Goal: Task Accomplishment & Management: Manage account settings

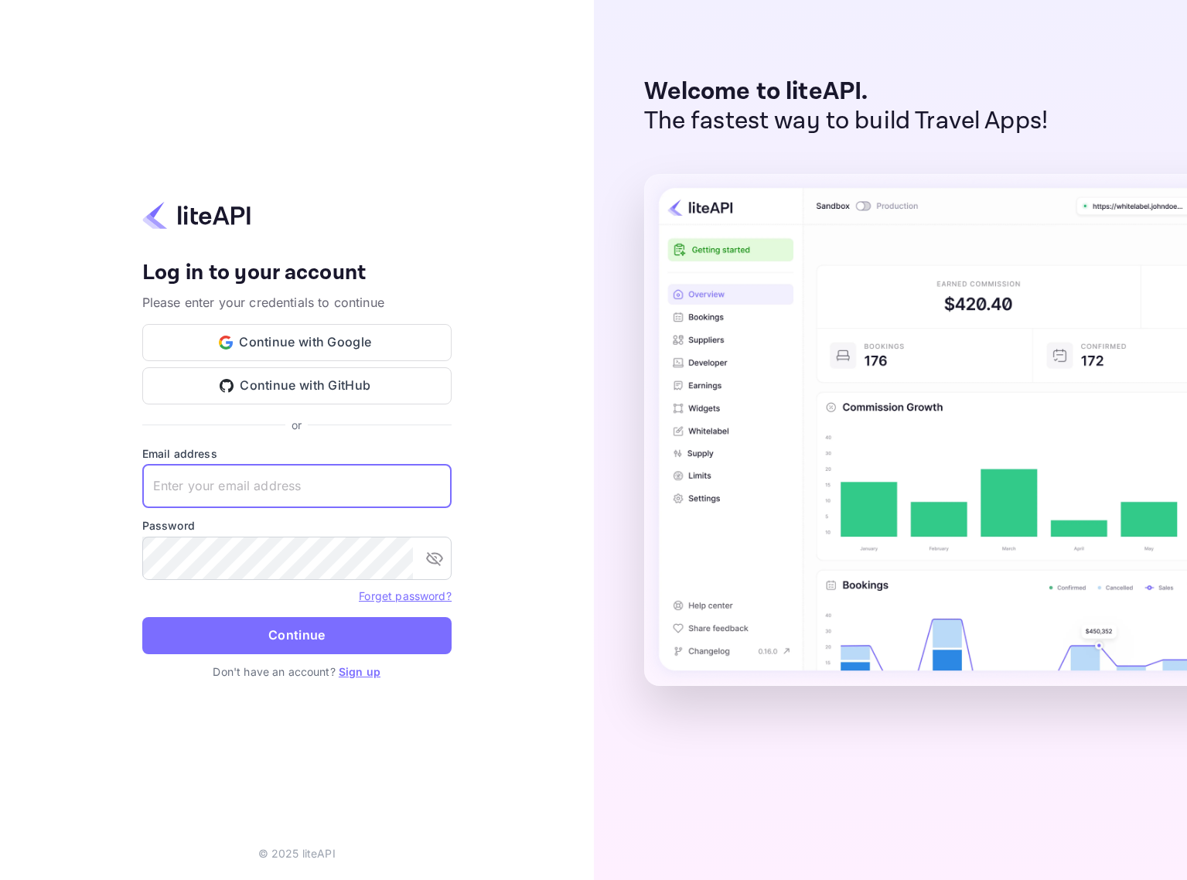
click at [298, 494] on input "text" at bounding box center [296, 486] width 309 height 43
type input "[EMAIL_ADDRESS]"
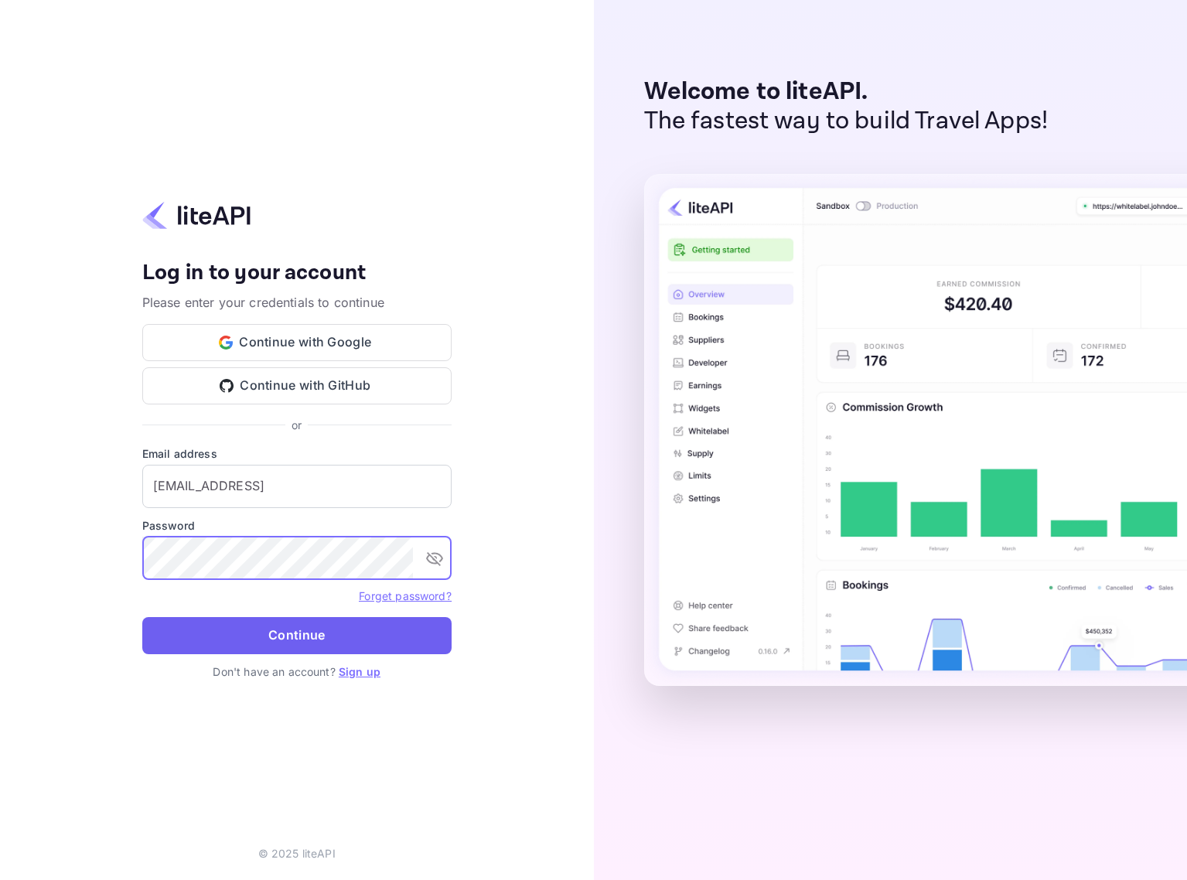
click at [318, 631] on button "Continue" at bounding box center [296, 635] width 309 height 37
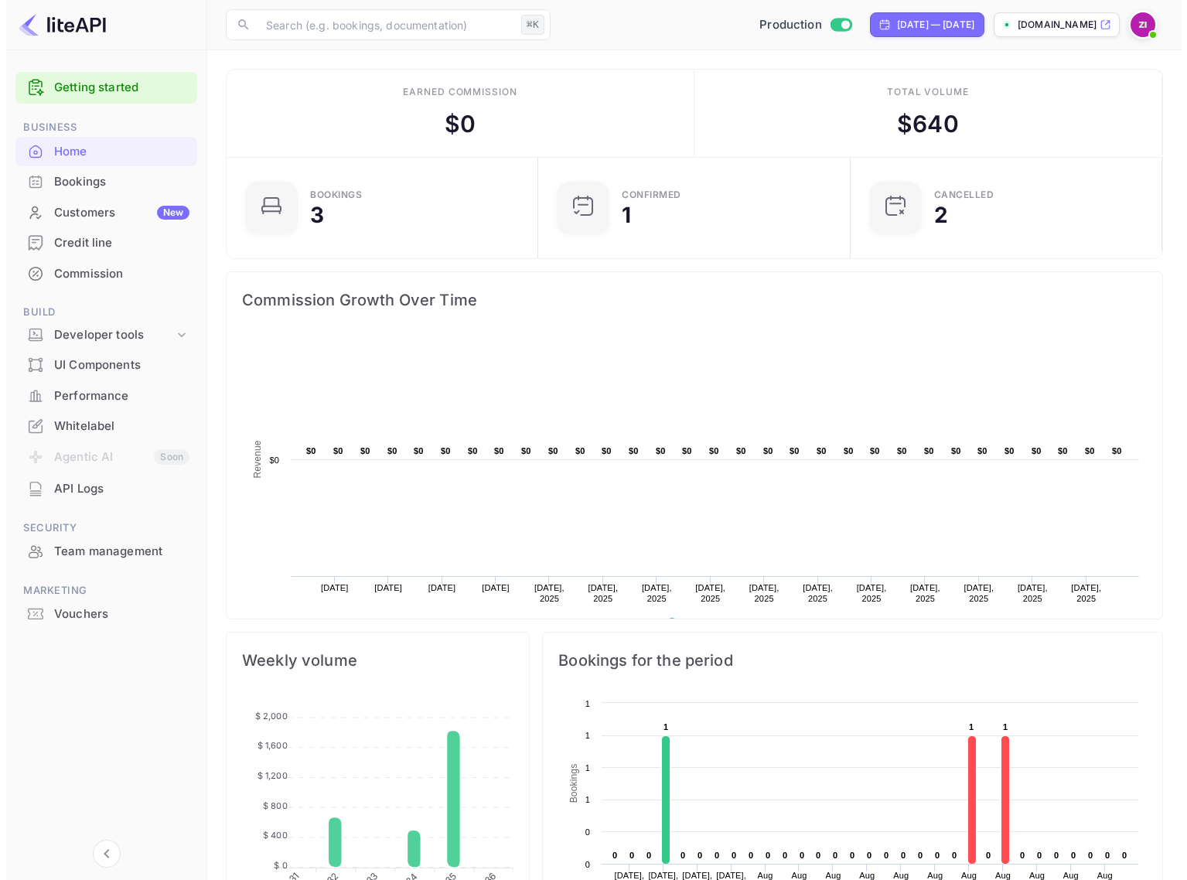
scroll to position [240, 291]
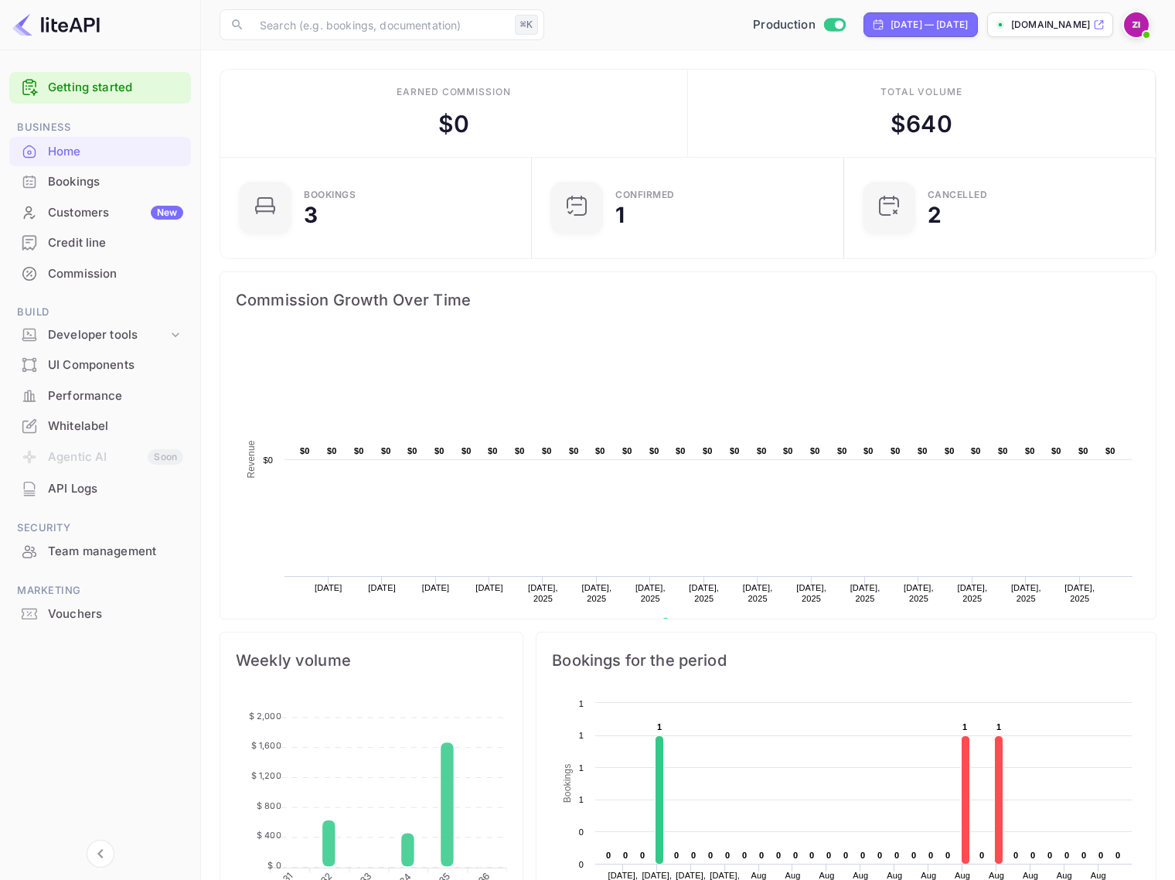
click at [105, 546] on div "Team management" at bounding box center [115, 552] width 135 height 18
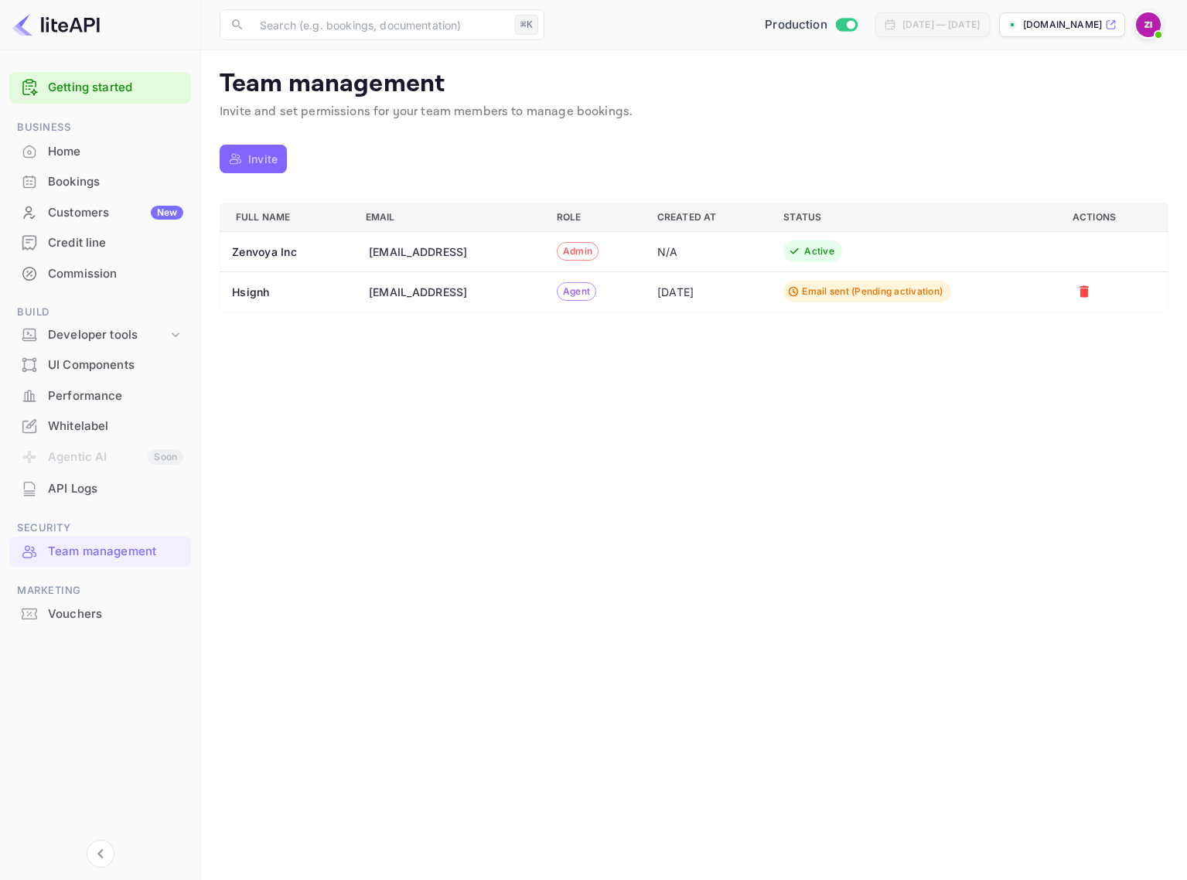
click at [267, 162] on p "Invite" at bounding box center [262, 159] width 29 height 16
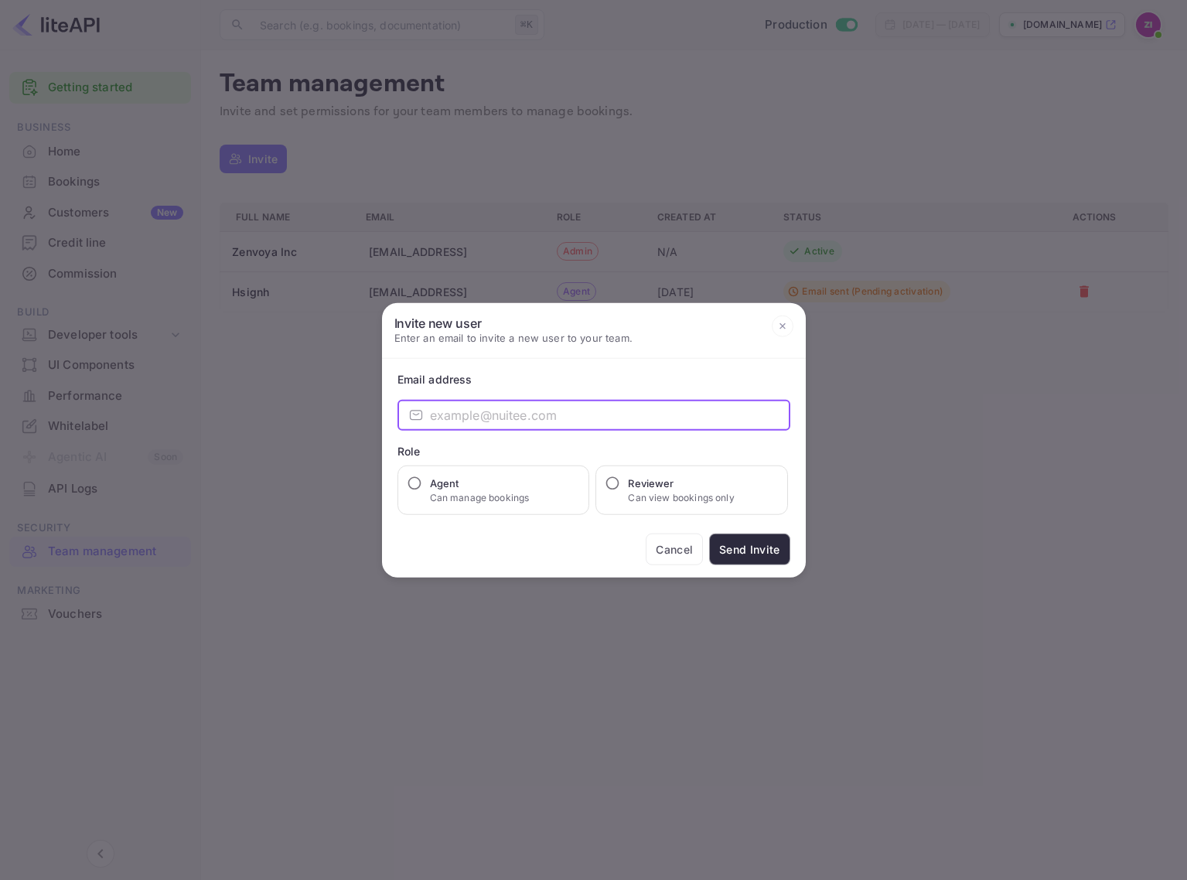
click at [516, 417] on input "email" at bounding box center [610, 415] width 360 height 31
type input "pkukreja@zenvop"
click at [672, 554] on button "Cancel" at bounding box center [673, 549] width 57 height 32
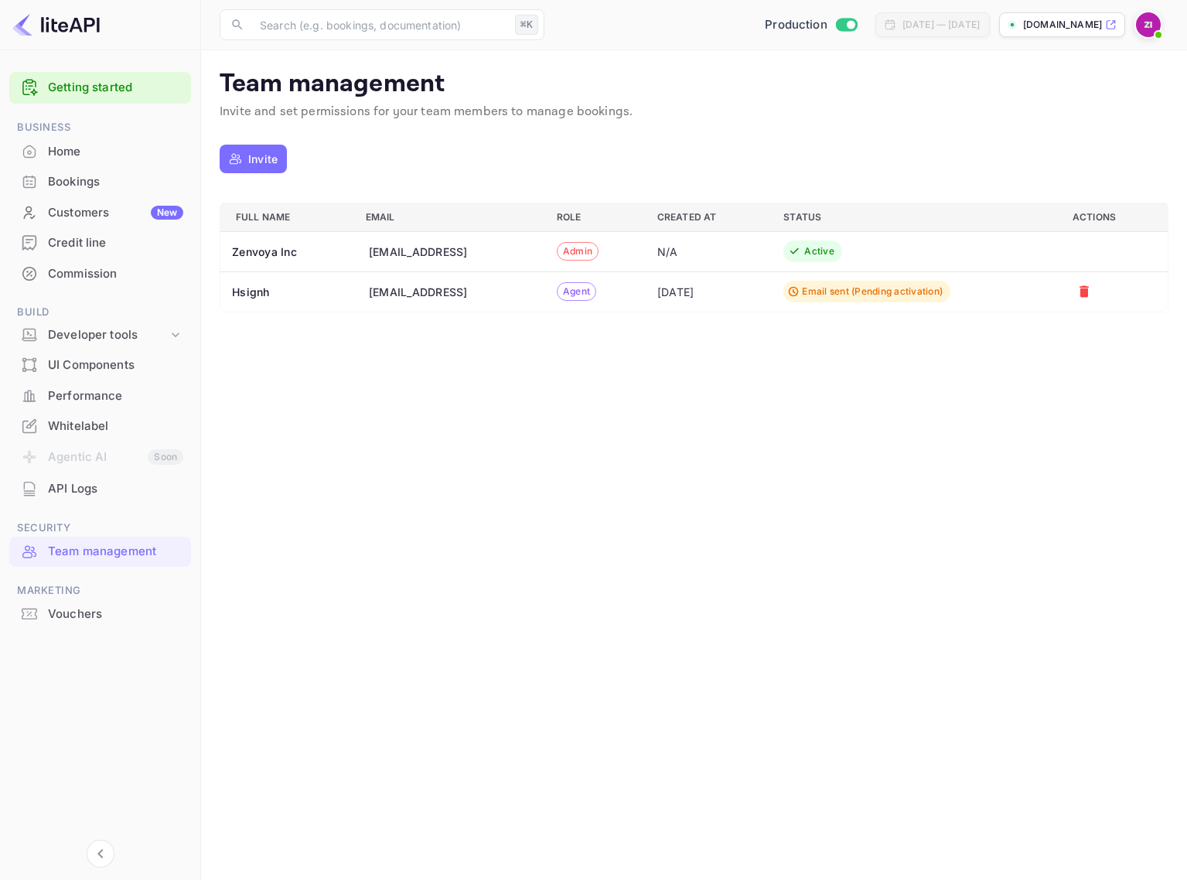
click at [714, 296] on div "[DATE]" at bounding box center [707, 292] width 101 height 16
click at [1088, 292] on icon "a dense table" at bounding box center [1083, 292] width 9 height 12
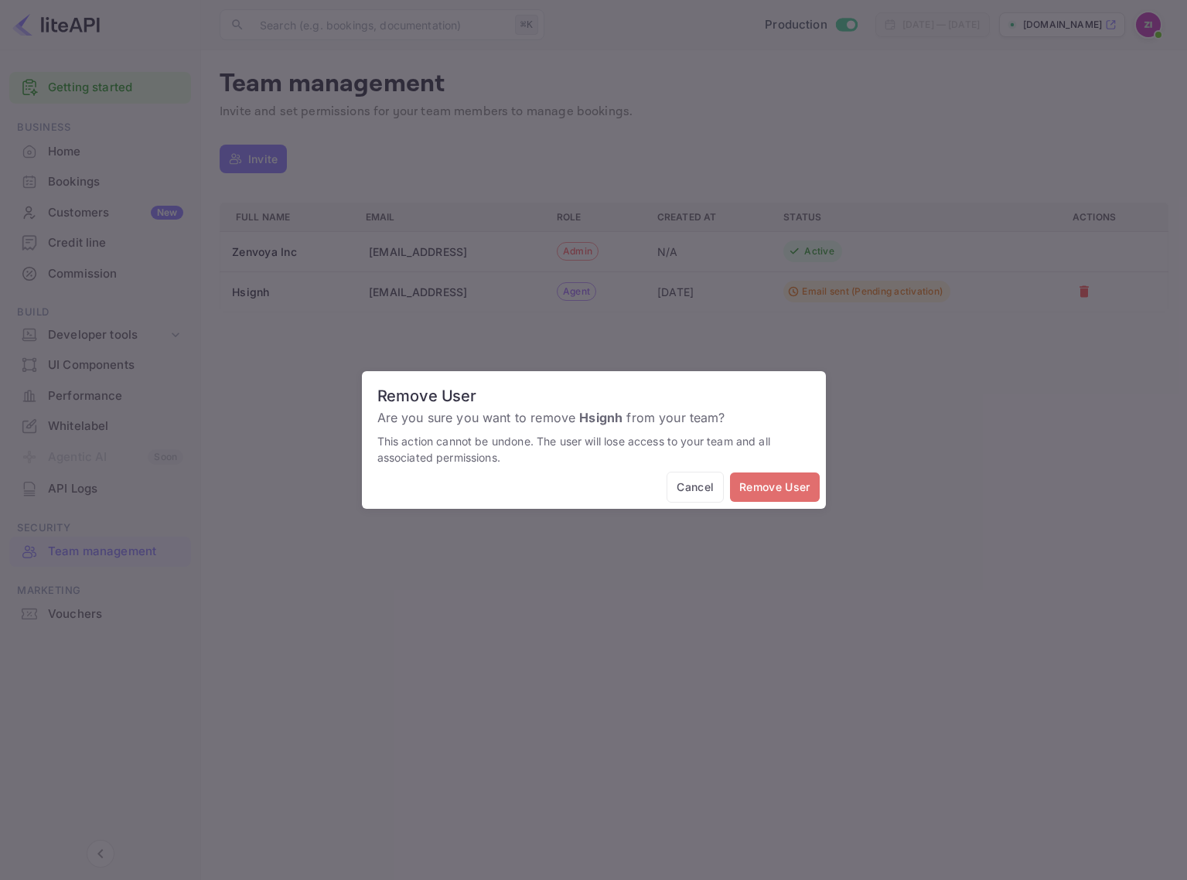
click at [794, 492] on button "Remove User" at bounding box center [774, 487] width 89 height 30
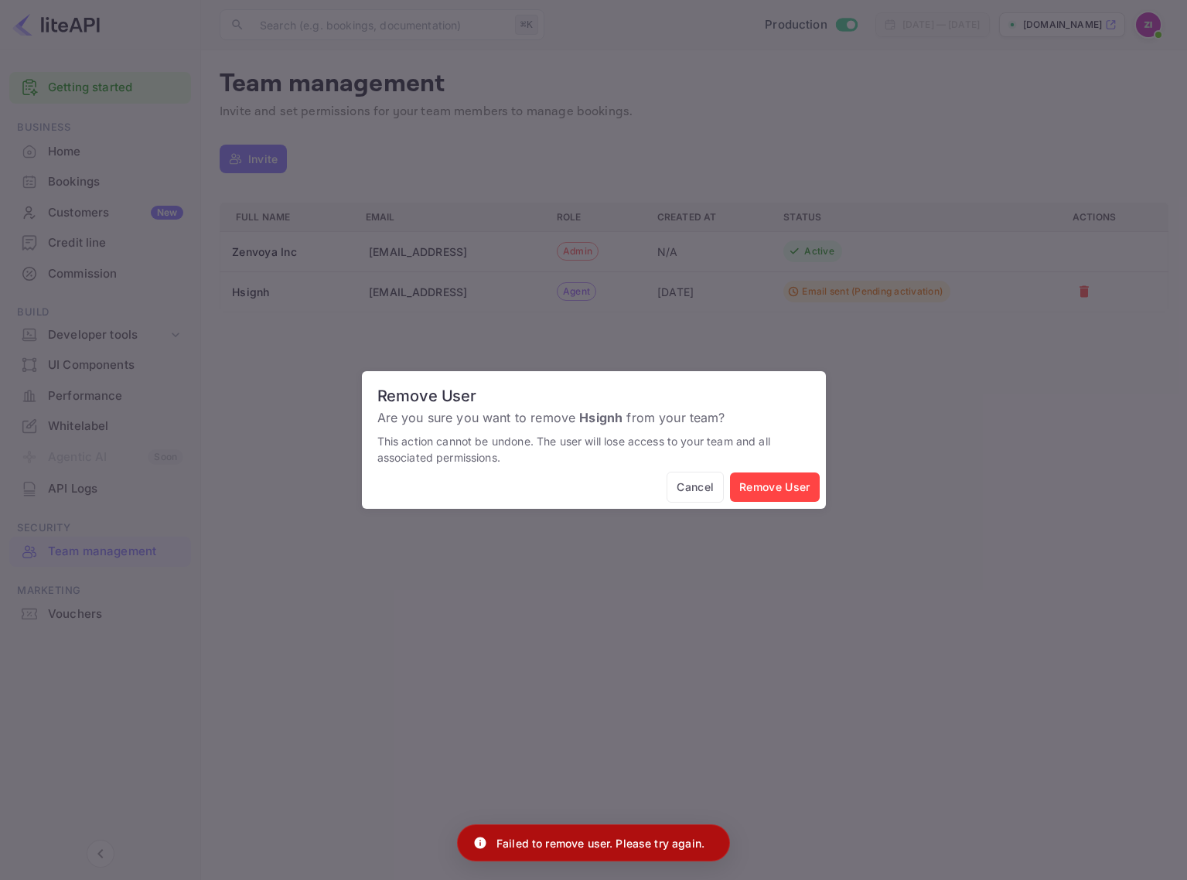
click at [1023, 432] on div "Remove User Are you sure you want to remove Hsignh from your team? This action …" at bounding box center [593, 440] width 1187 height 880
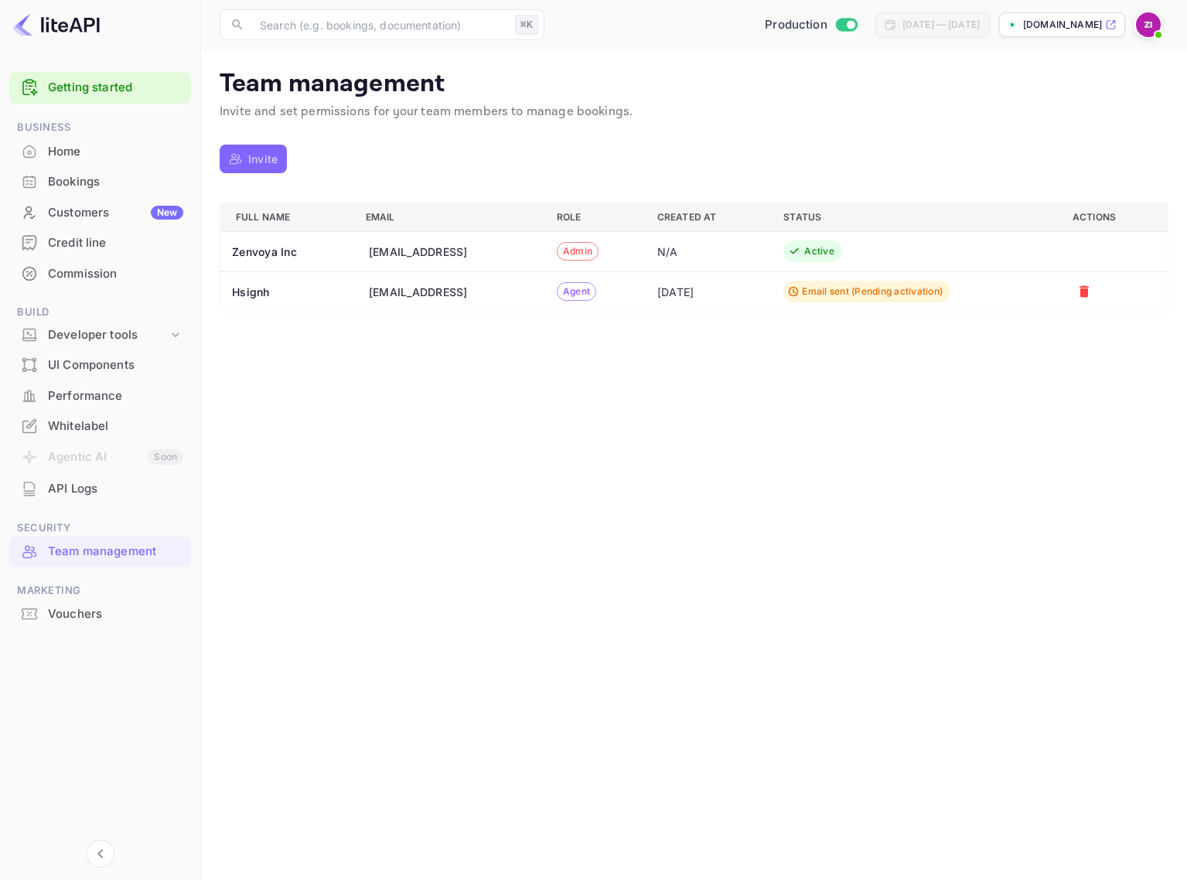
click at [263, 162] on p "Invite" at bounding box center [262, 159] width 29 height 16
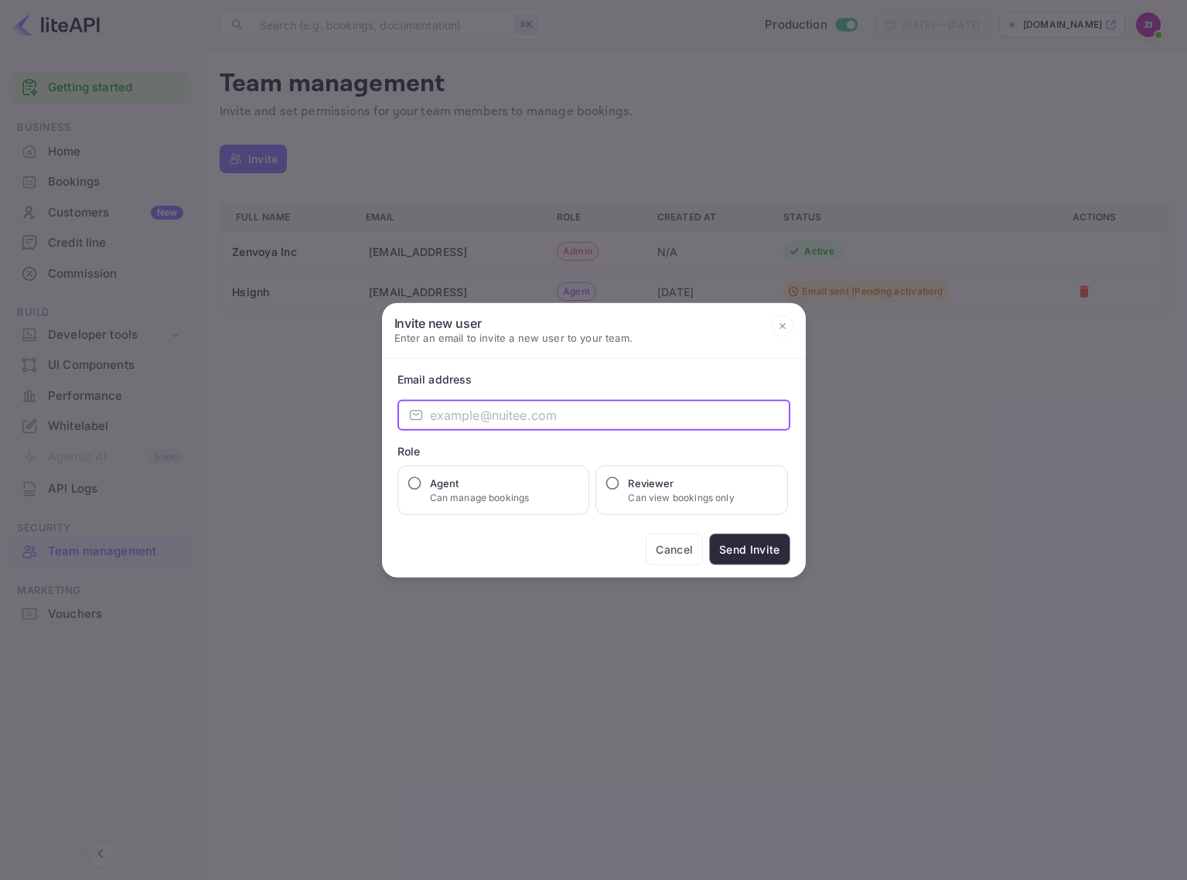
click at [594, 406] on input "email" at bounding box center [610, 415] width 360 height 31
type input "[EMAIL_ADDRESS]"
click at [413, 482] on input "Agent Can manage bookings" at bounding box center [414, 482] width 15 height 15
radio input "true"
click at [752, 547] on button "Send Invite" at bounding box center [749, 549] width 80 height 32
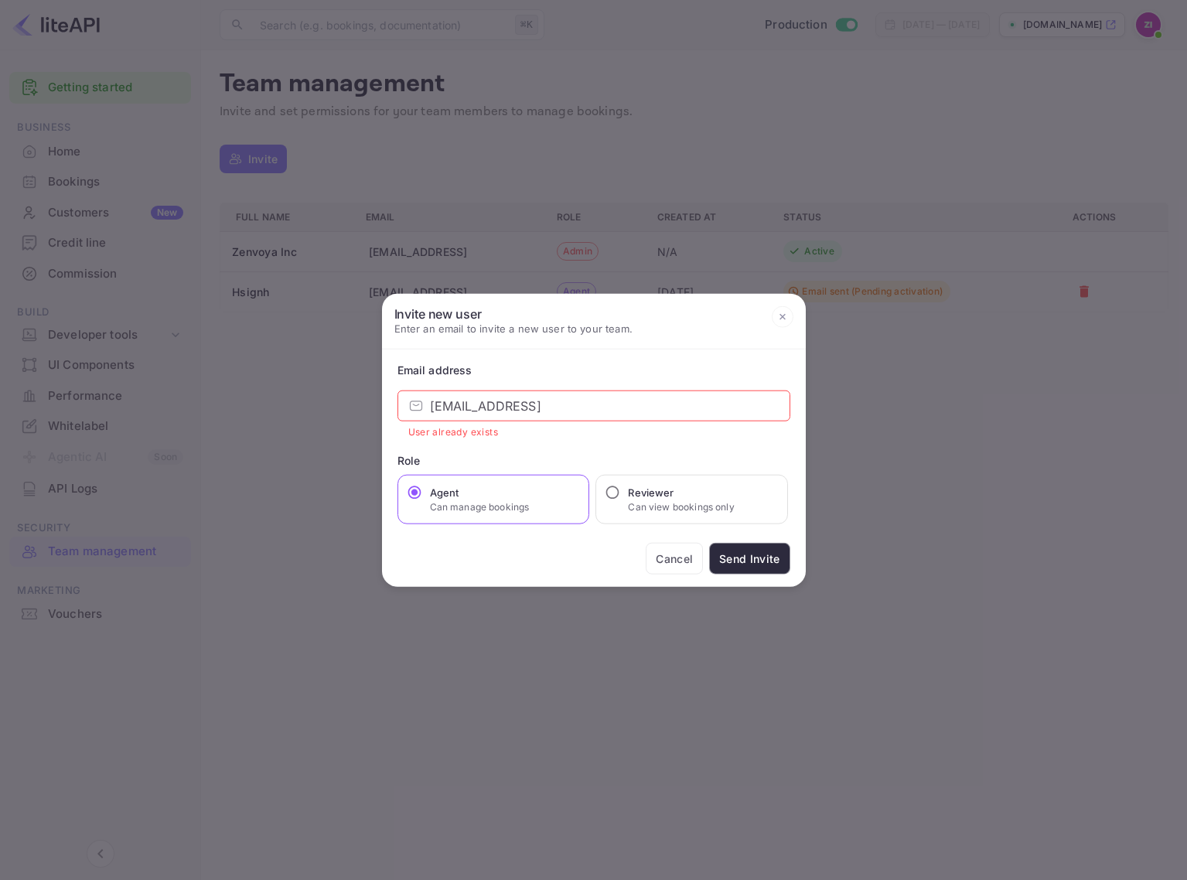
click at [778, 318] on icon at bounding box center [782, 316] width 22 height 22
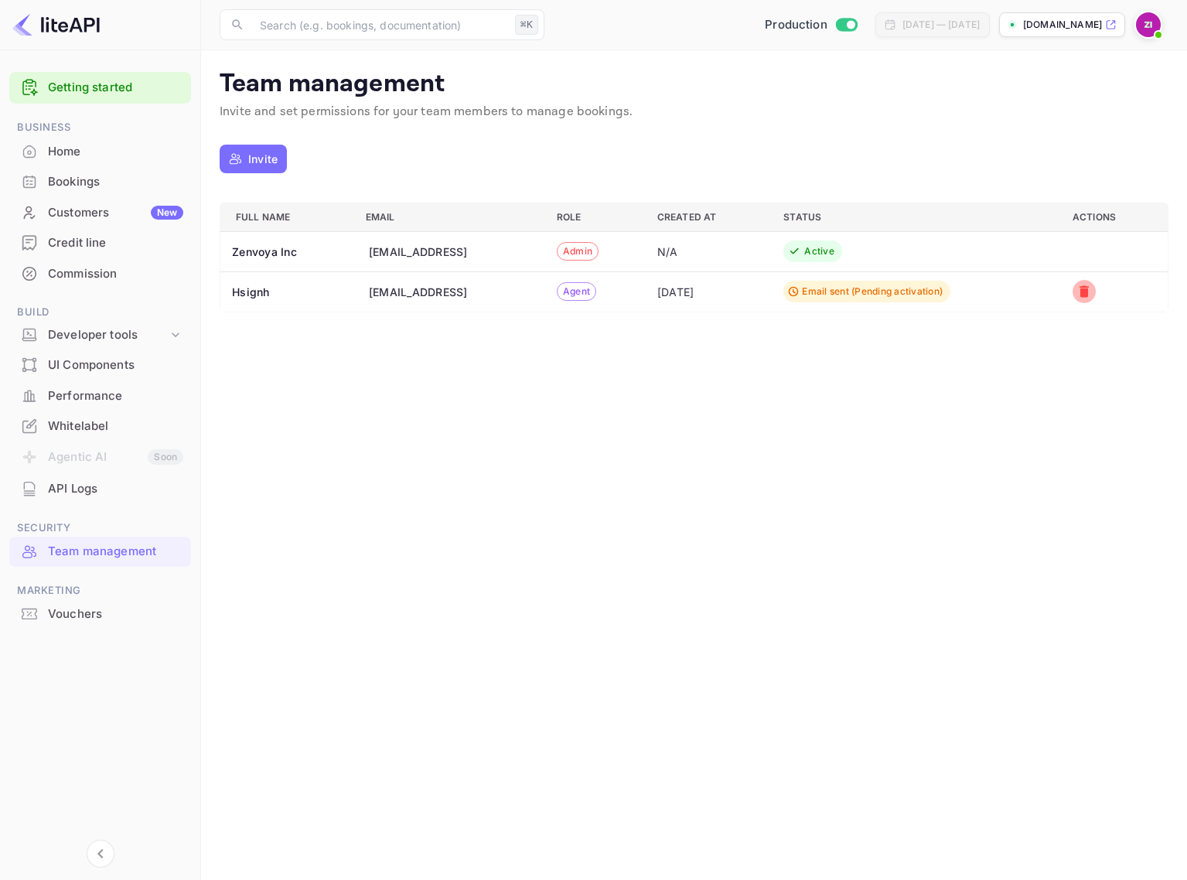
click at [1088, 291] on icon "a dense table" at bounding box center [1083, 292] width 9 height 12
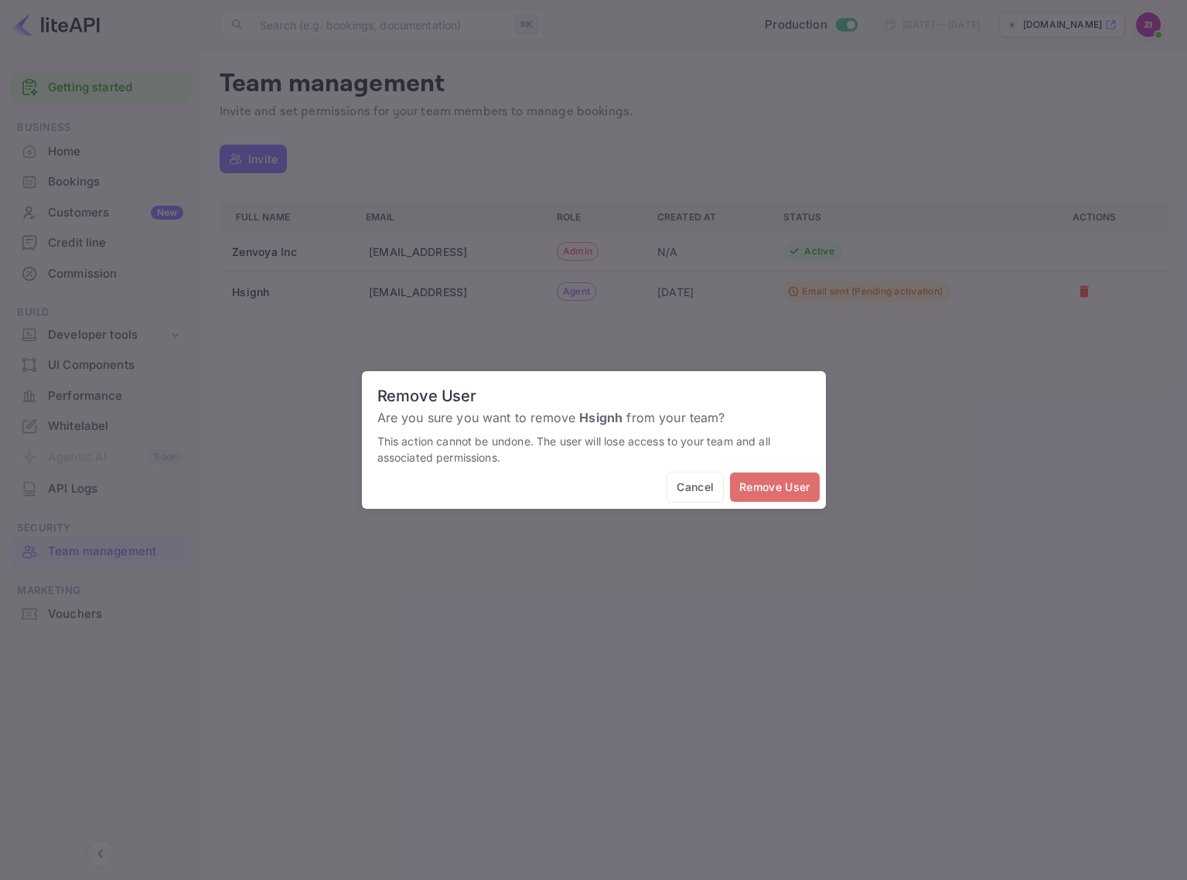
click at [780, 489] on button "Remove User" at bounding box center [774, 487] width 89 height 30
click at [785, 488] on button "Remove User" at bounding box center [774, 487] width 89 height 30
click at [695, 488] on button "Cancel" at bounding box center [694, 488] width 57 height 32
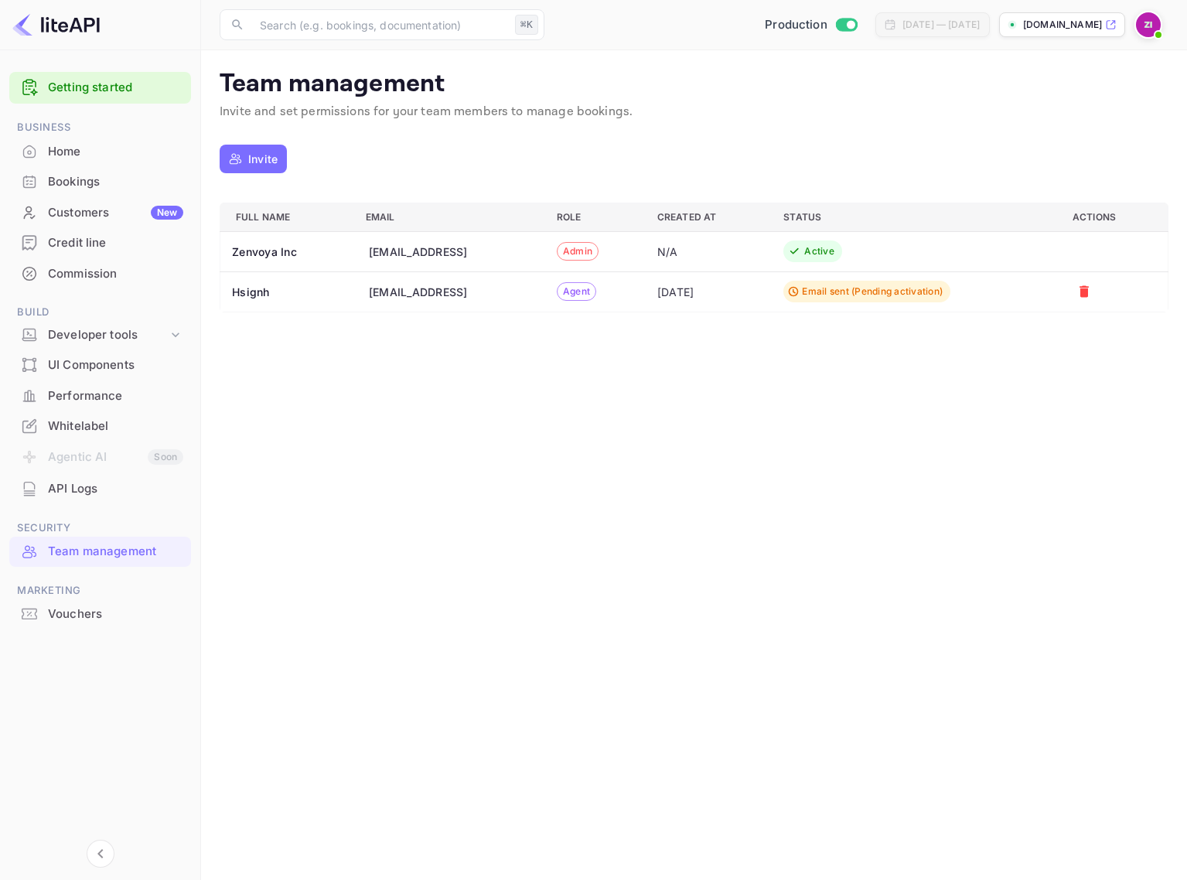
click at [81, 180] on div "Bookings" at bounding box center [115, 182] width 135 height 18
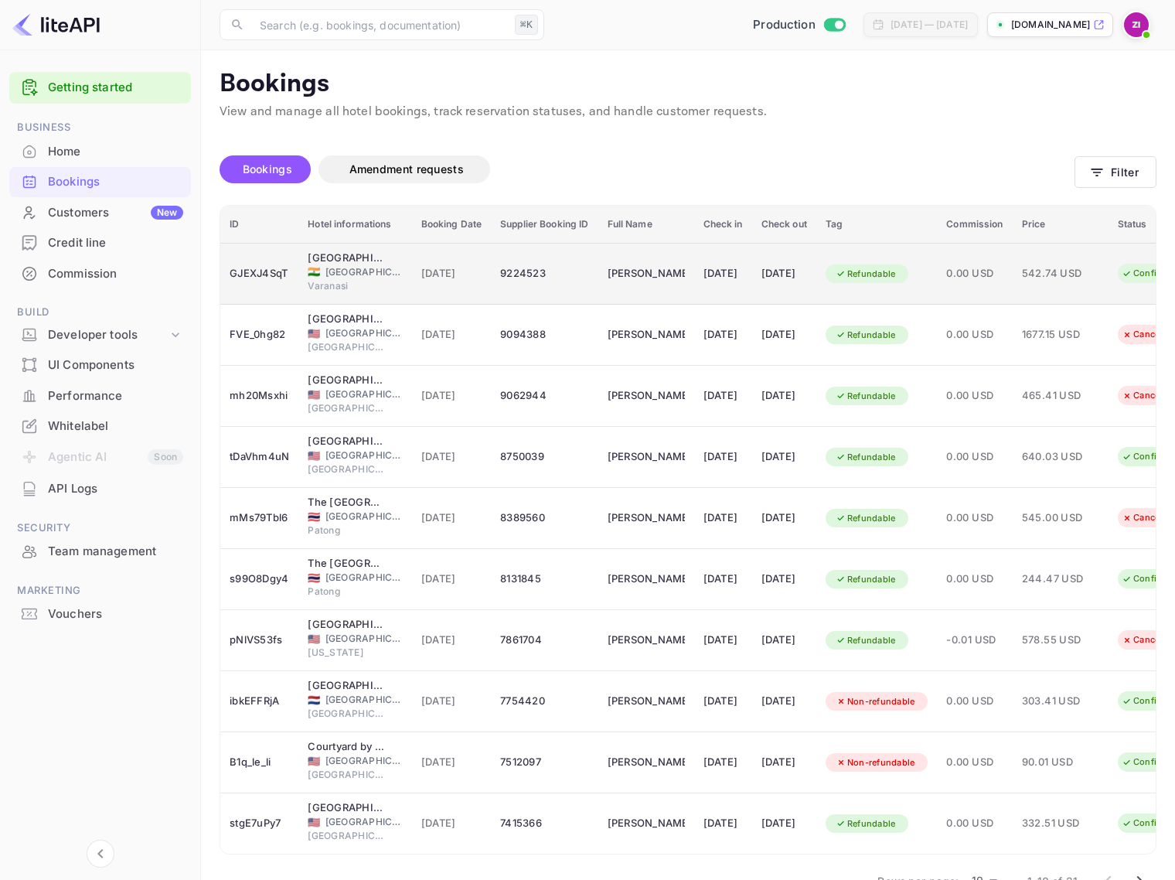
click at [342, 269] on span "[GEOGRAPHIC_DATA]" at bounding box center [363, 272] width 77 height 14
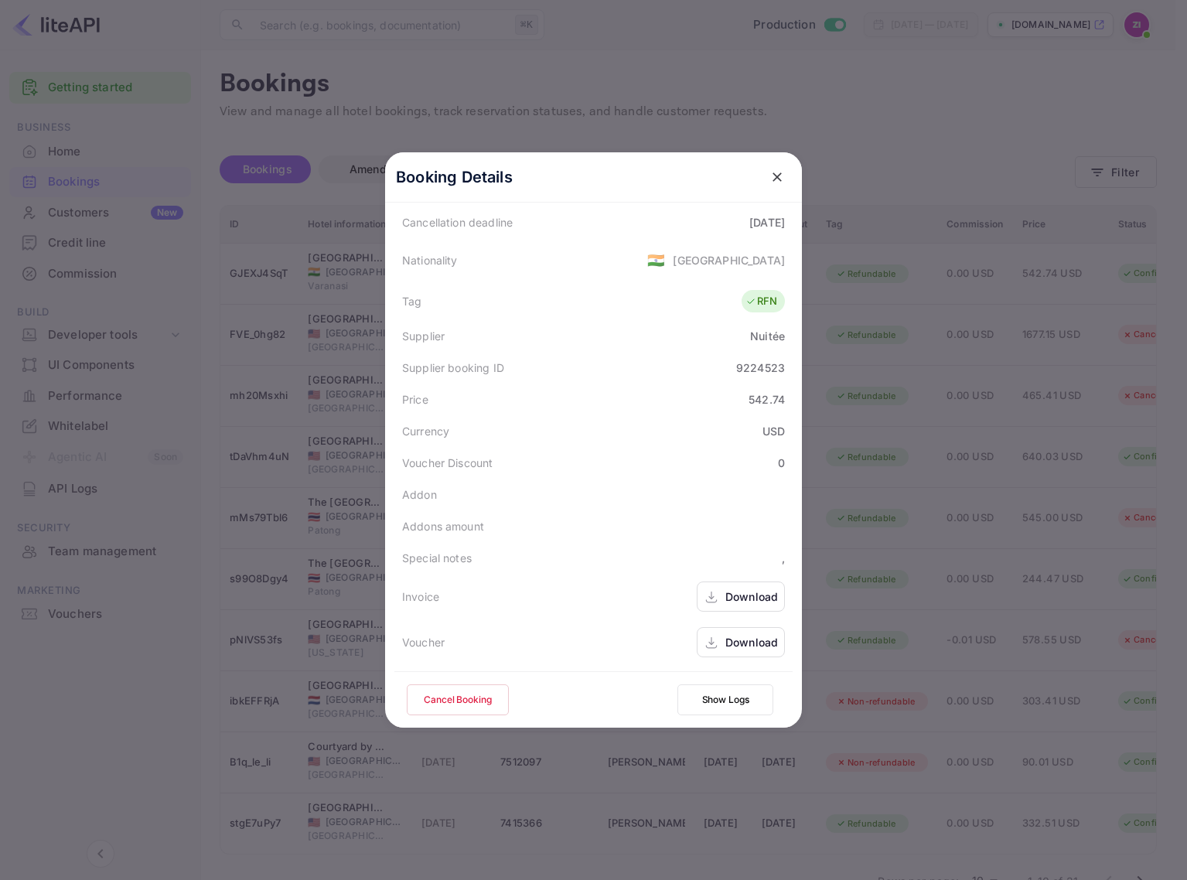
scroll to position [342, 0]
click at [741, 639] on div "Download" at bounding box center [751, 643] width 53 height 16
click at [769, 172] on icon "close" at bounding box center [776, 176] width 15 height 15
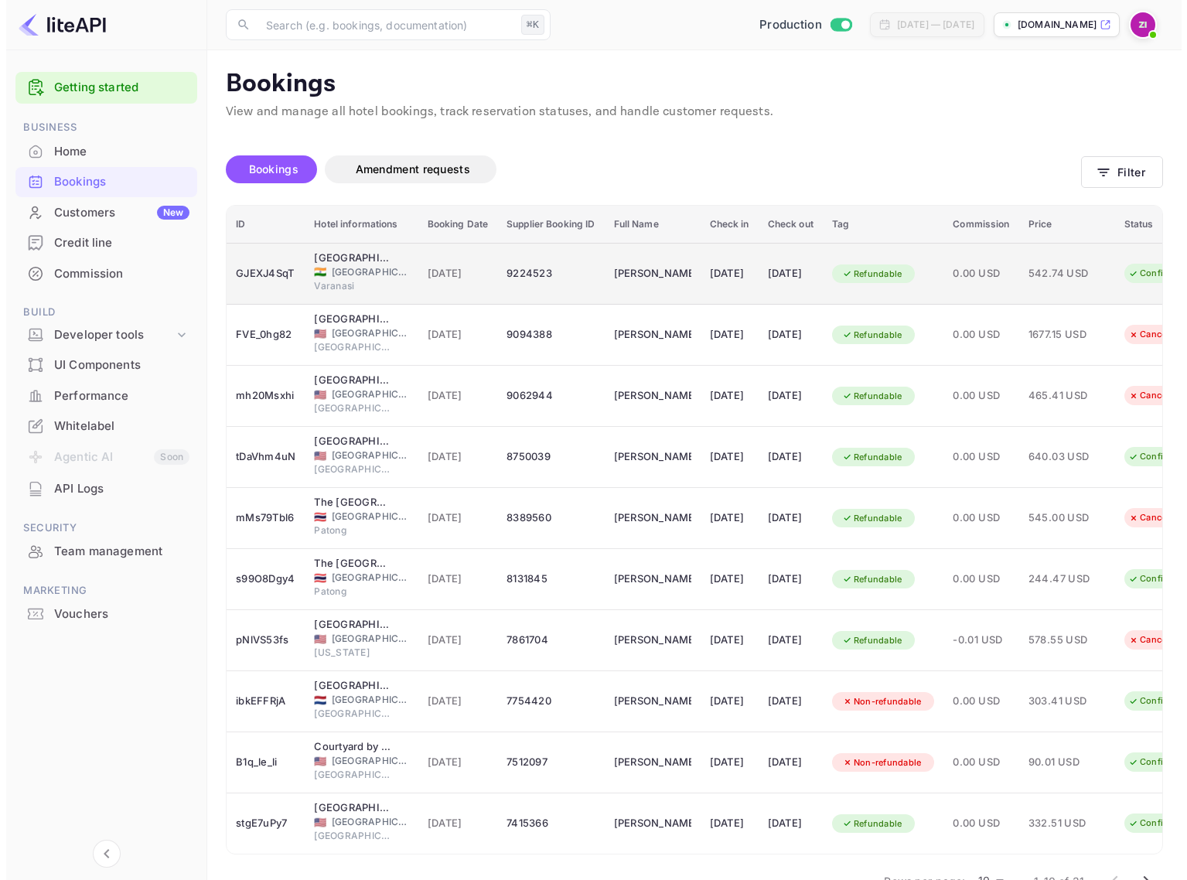
scroll to position [0, 0]
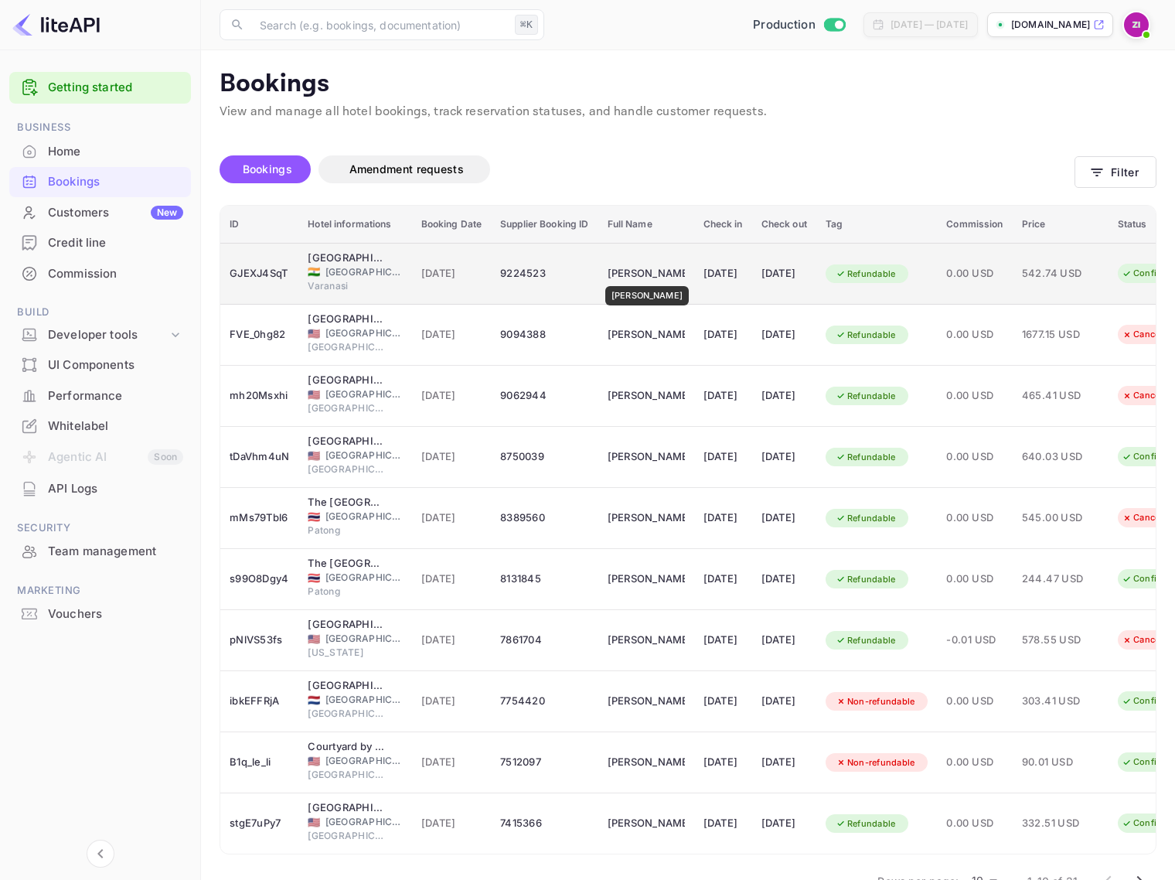
click at [635, 275] on div "[PERSON_NAME]" at bounding box center [646, 273] width 77 height 25
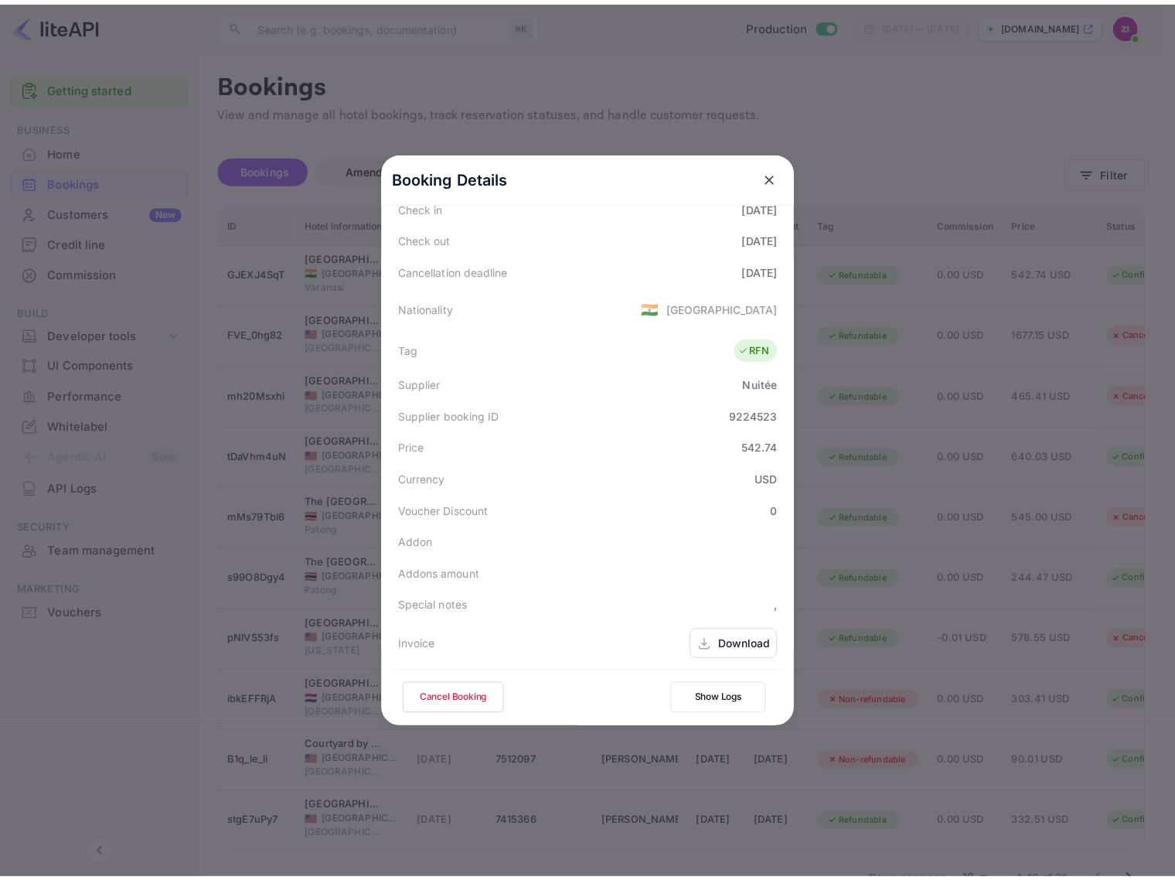
scroll to position [292, 2]
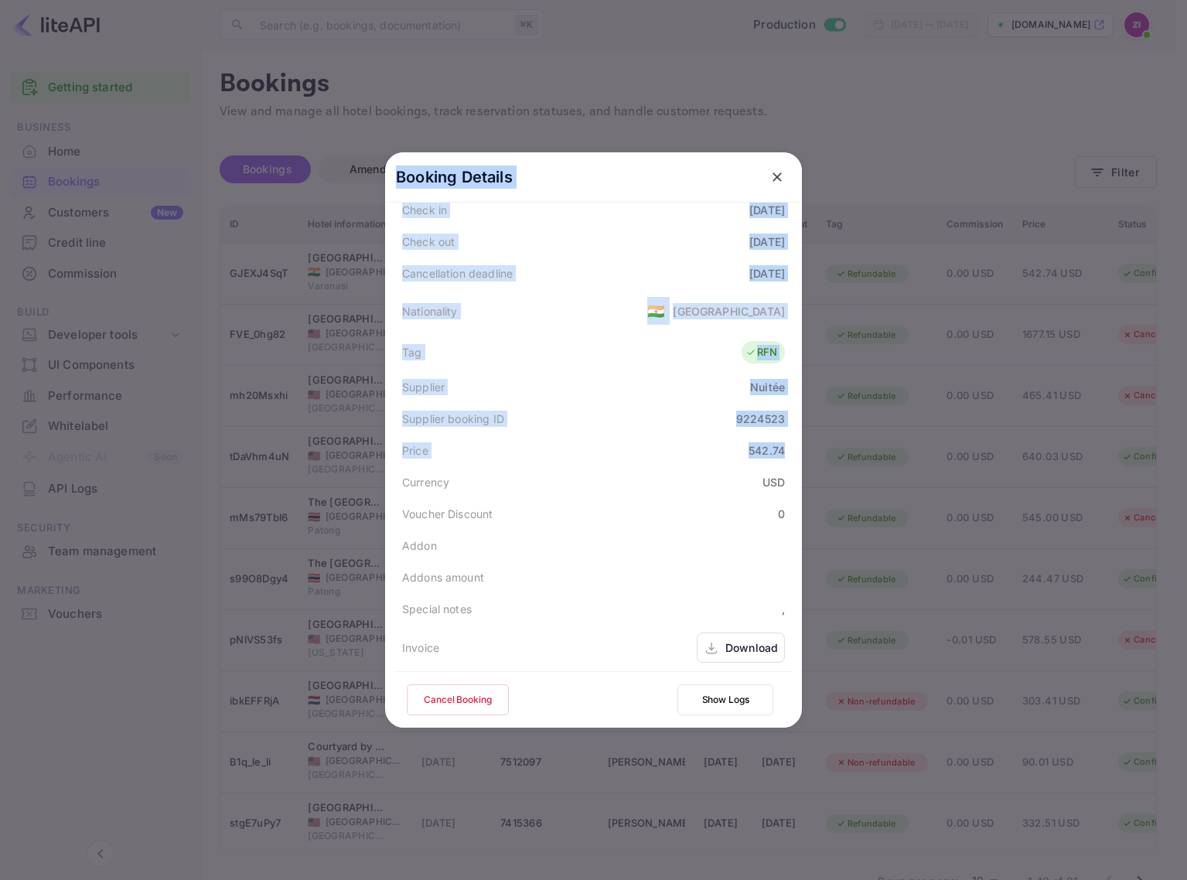
drag, startPoint x: 799, startPoint y: 732, endPoint x: 839, endPoint y: 701, distance: 50.7
click at [987, 764] on div "Booking Details Summary Timeline Message log Status CONFIRMED Booking ID GJEXJ4…" at bounding box center [593, 440] width 1187 height 880
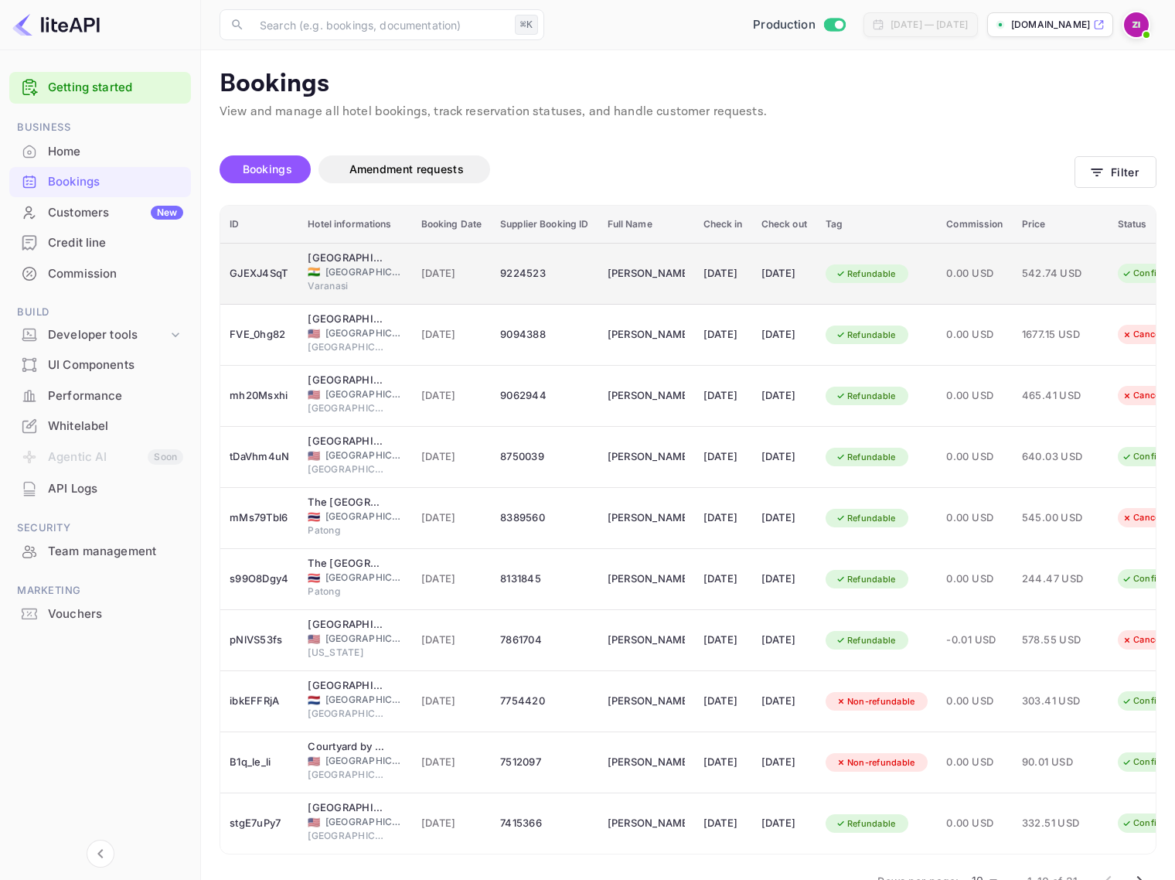
click at [928, 279] on div "Refundable" at bounding box center [877, 273] width 103 height 25
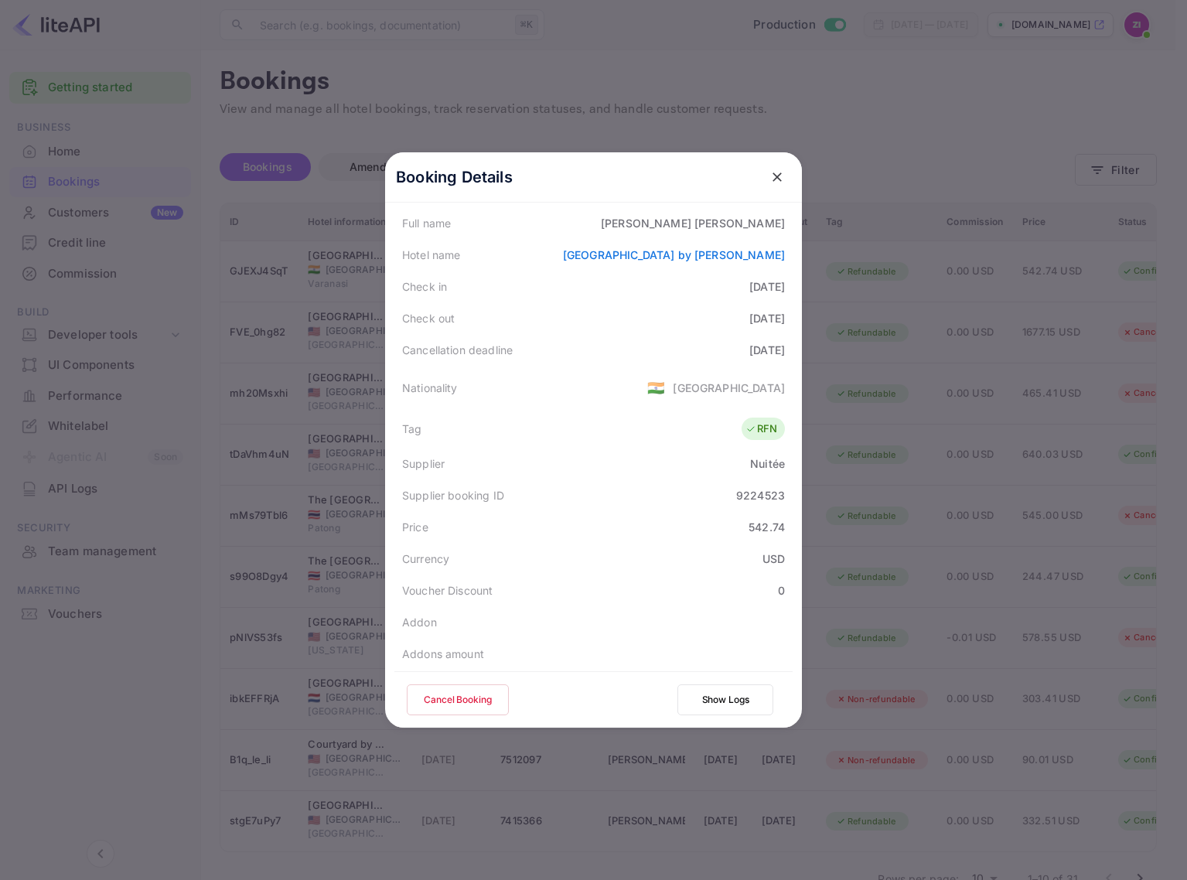
scroll to position [227, 0]
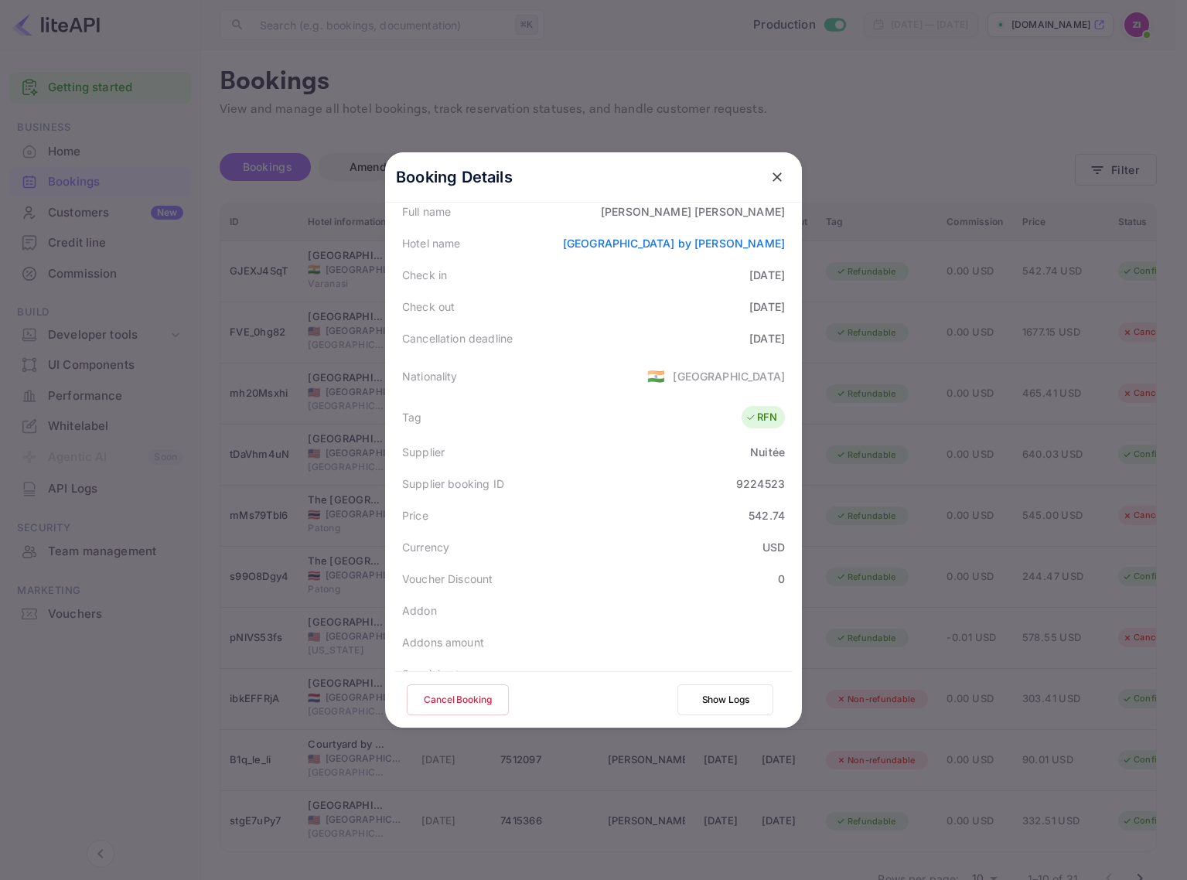
click at [754, 444] on div "Nuitée" at bounding box center [767, 452] width 35 height 16
click at [755, 475] on div "9224523" at bounding box center [760, 483] width 49 height 16
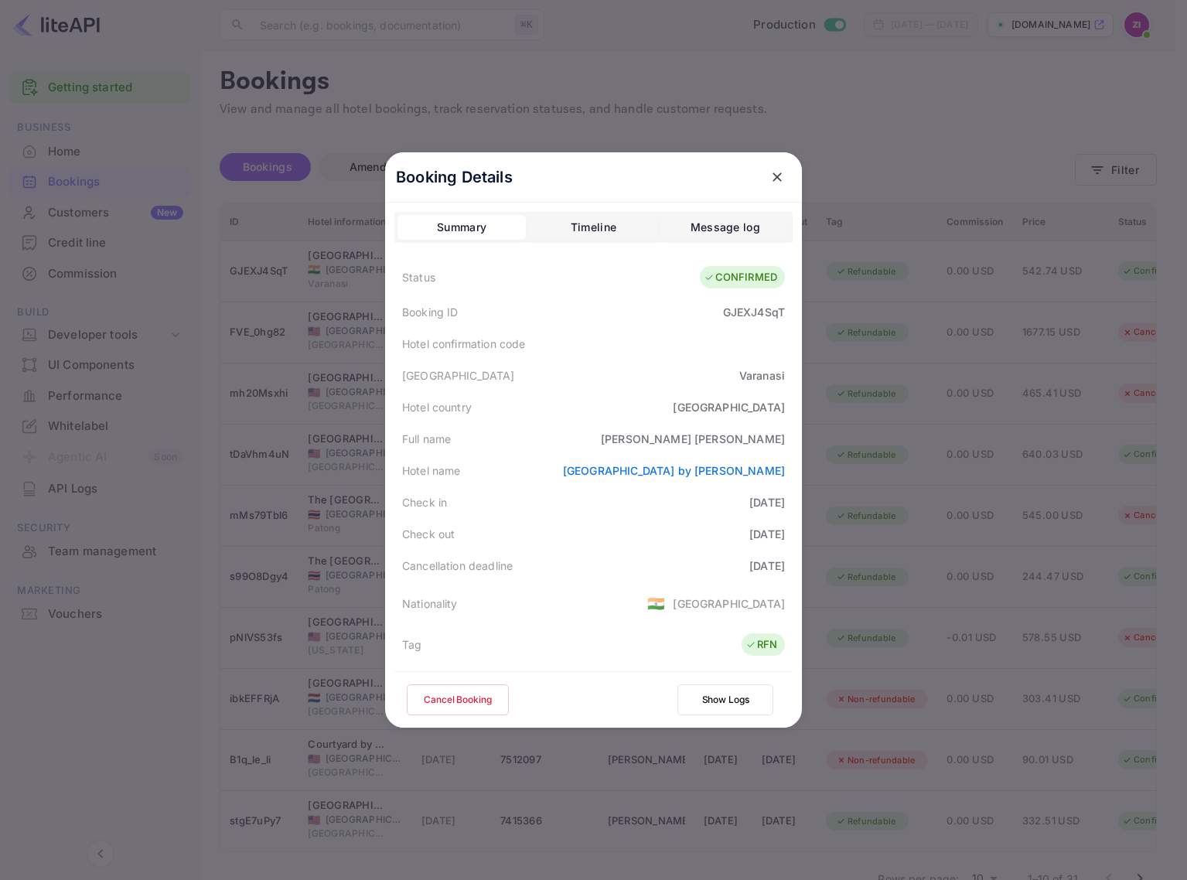
scroll to position [0, 0]
click at [769, 170] on icon "close" at bounding box center [776, 176] width 15 height 15
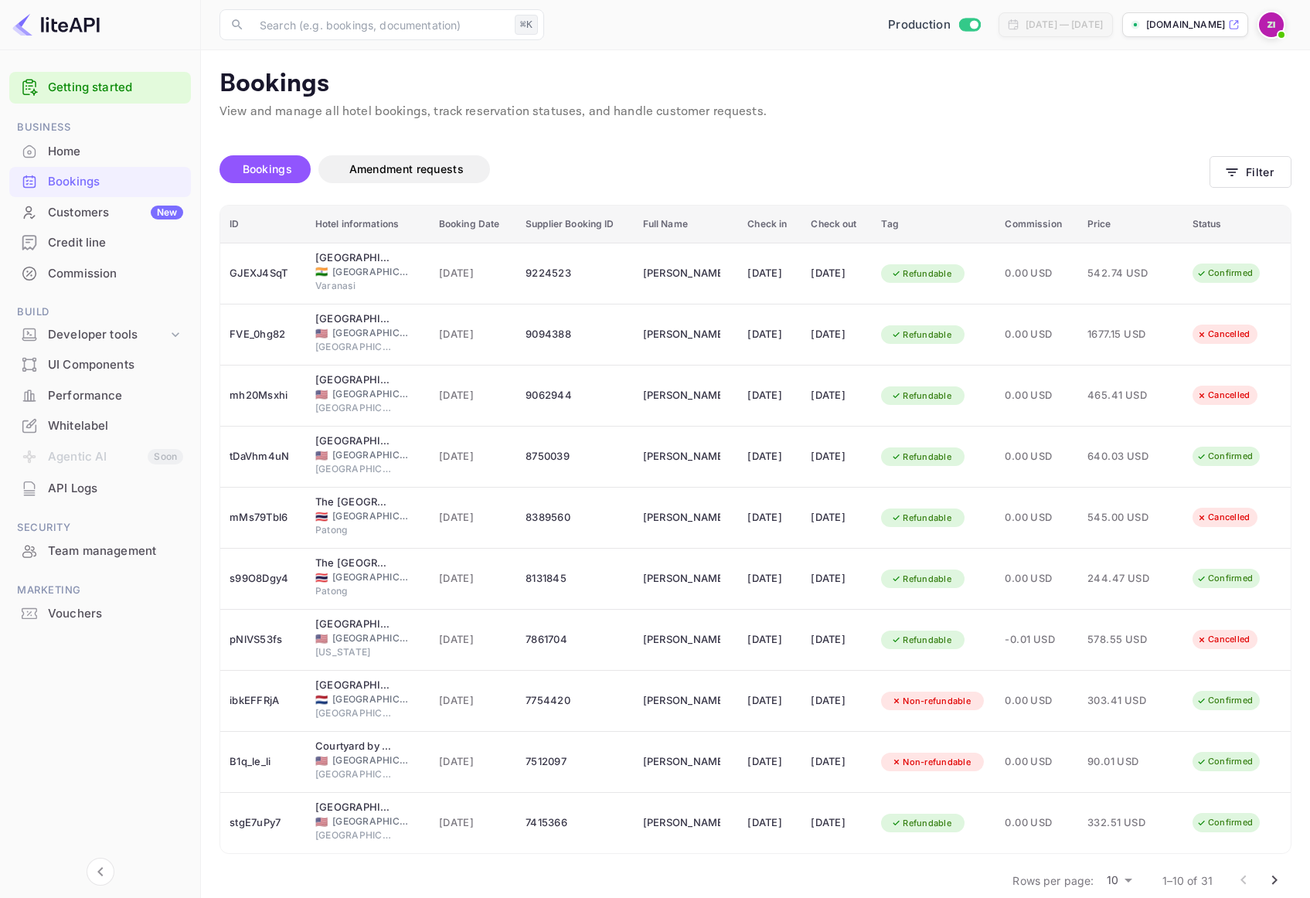
click at [78, 480] on div "API Logs" at bounding box center [115, 489] width 135 height 18
